Goal: Information Seeking & Learning: Learn about a topic

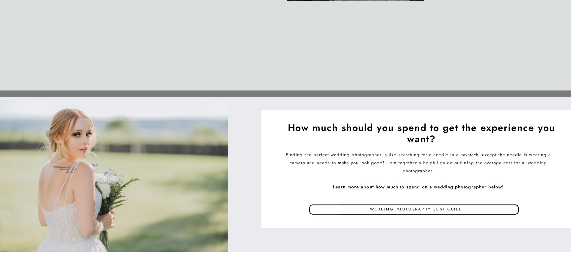
scroll to position [2818, 0]
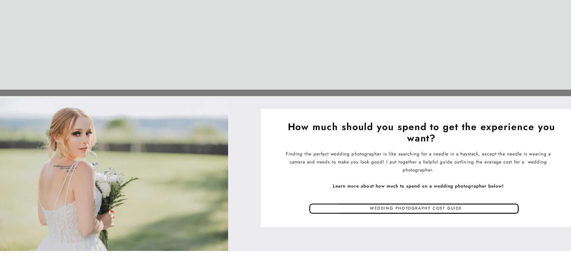
click at [369, 210] on p "Wedding photography cost guide" at bounding box center [416, 209] width 241 height 9
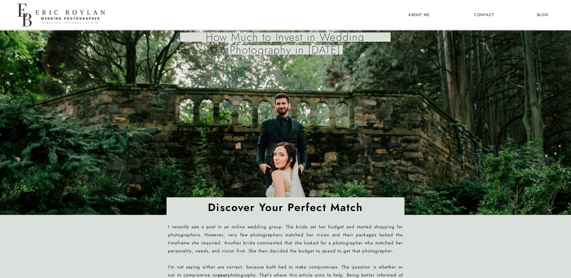
click at [346, 19] on nav "the wedding experience" at bounding box center [350, 15] width 32 height 8
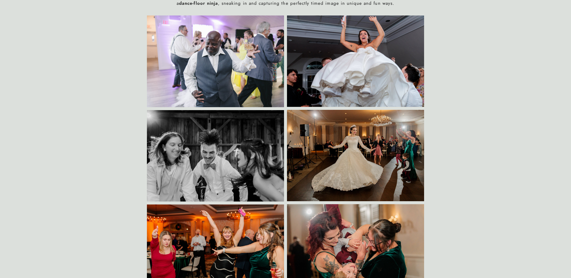
scroll to position [1778, 0]
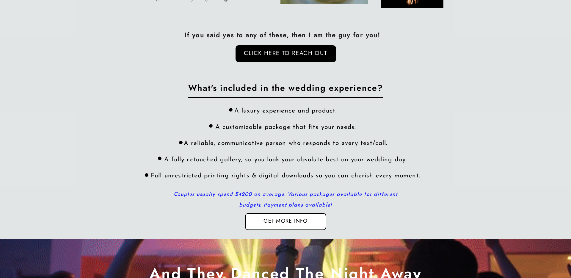
click at [311, 218] on nav "Get more info" at bounding box center [286, 221] width 58 height 8
